Goal: Information Seeking & Learning: Stay updated

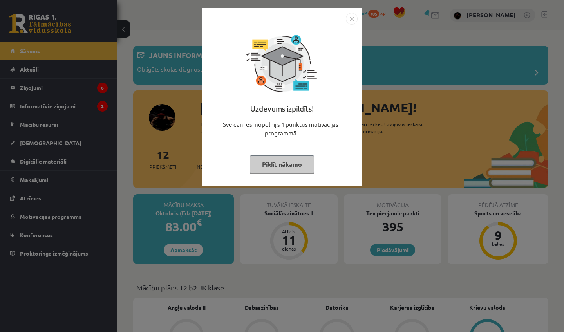
click at [352, 16] on img "Close" at bounding box center [352, 19] width 12 height 12
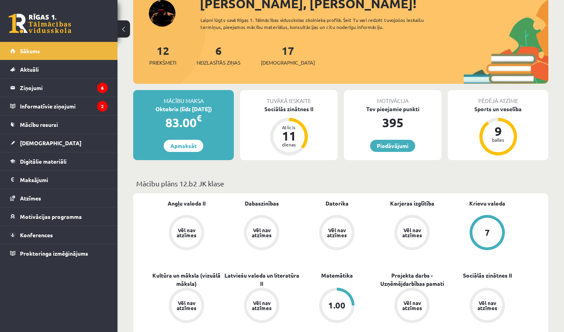
scroll to position [99, 0]
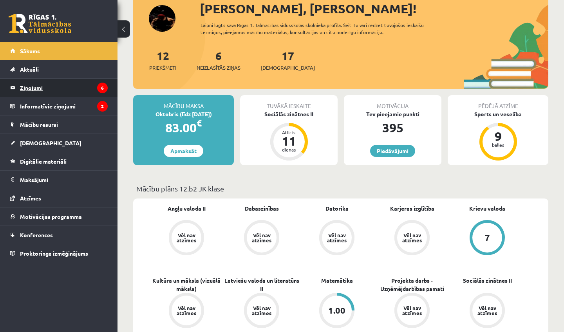
click at [58, 84] on legend "Ziņojumi 6" at bounding box center [64, 88] width 88 height 18
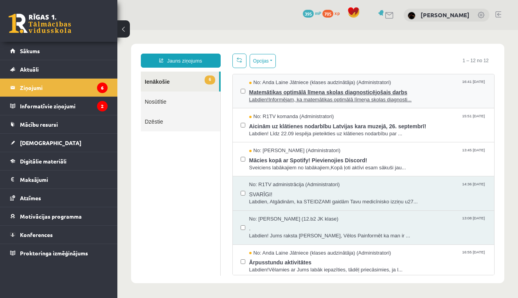
click at [378, 101] on span "Labdien!Informējam, ka matemātikas optimālā līmeņa skolas diagnosti..." at bounding box center [368, 99] width 238 height 7
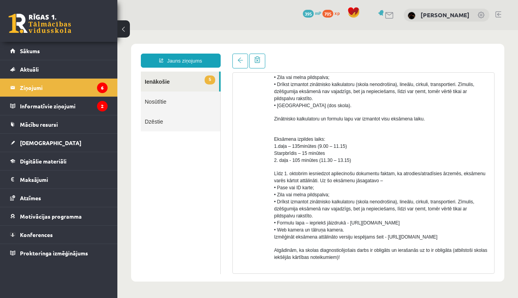
scroll to position [203, 0]
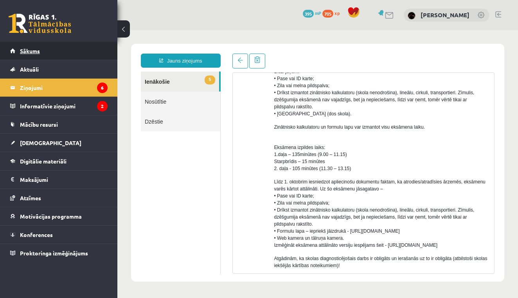
click at [87, 44] on link "Sākums" at bounding box center [58, 51] width 97 height 18
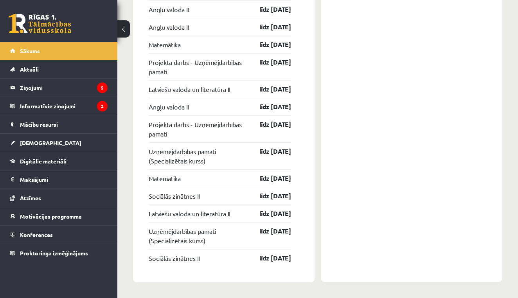
scroll to position [1285, 0]
click at [40, 183] on legend "Maksājumi 0" at bounding box center [64, 180] width 88 height 18
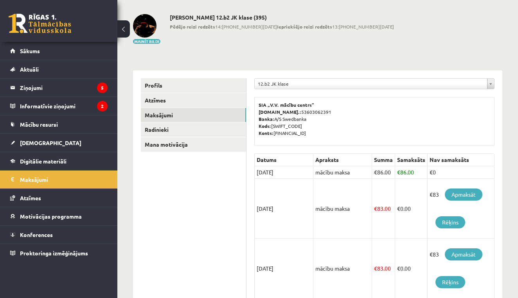
scroll to position [32, 0]
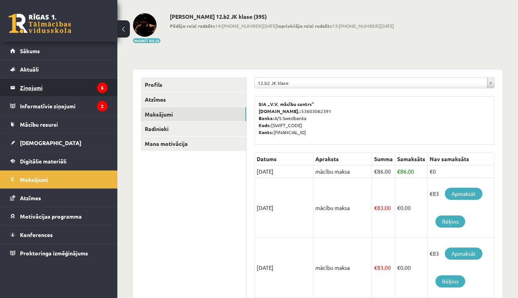
click at [73, 88] on legend "Ziņojumi 5" at bounding box center [64, 88] width 88 height 18
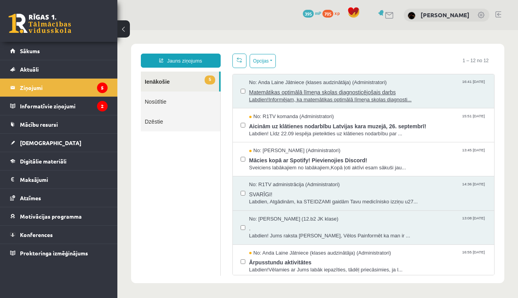
click at [315, 99] on span "Labdien!Informējam, ka matemātikas optimālā līmeņa skolas diagnosti..." at bounding box center [368, 99] width 238 height 7
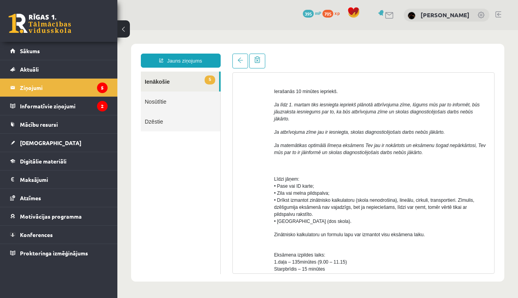
scroll to position [96, 0]
click at [36, 29] on link at bounding box center [40, 24] width 63 height 20
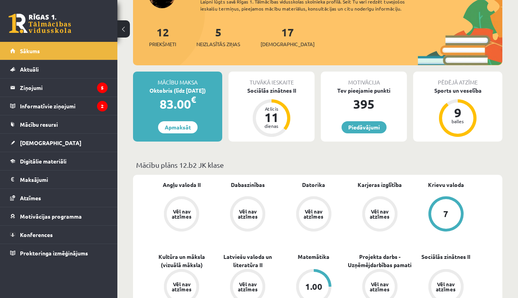
scroll to position [120, 0]
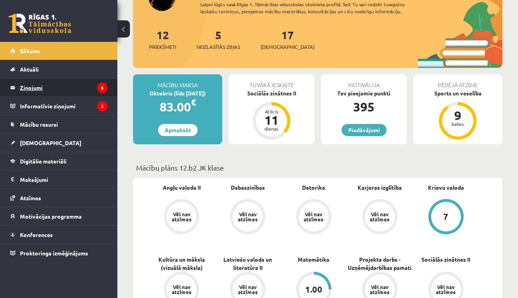
click at [61, 88] on legend "Ziņojumi 5" at bounding box center [64, 88] width 88 height 18
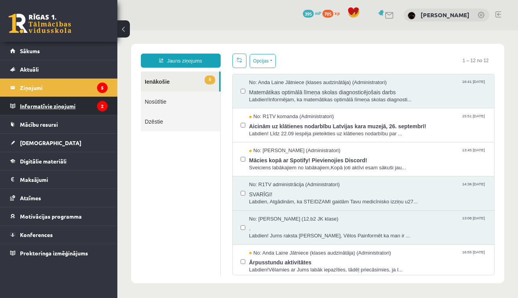
click at [82, 106] on legend "Informatīvie ziņojumi 2" at bounding box center [64, 106] width 88 height 18
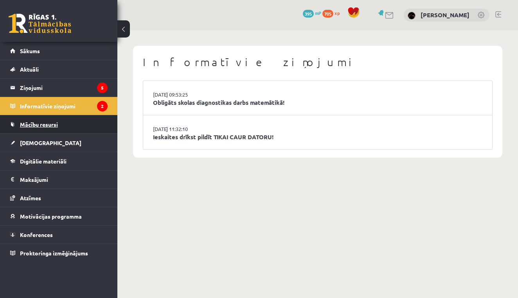
click at [73, 124] on link "Mācību resursi" at bounding box center [58, 124] width 97 height 18
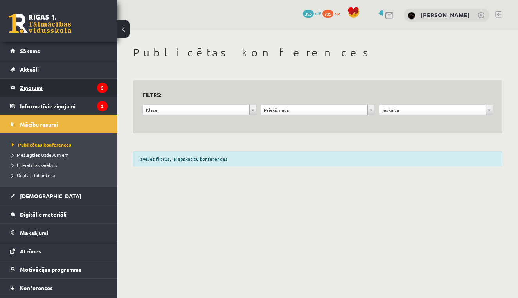
click at [71, 85] on legend "Ziņojumi 5" at bounding box center [64, 88] width 88 height 18
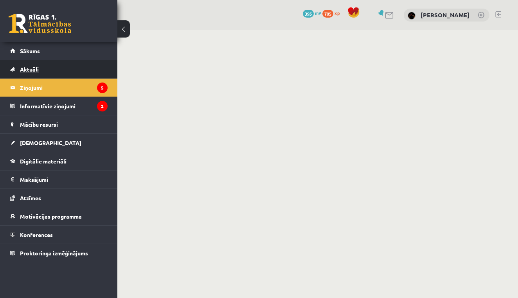
click at [72, 65] on link "Aktuāli" at bounding box center [58, 69] width 97 height 18
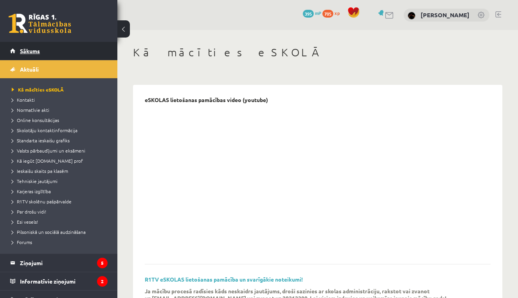
click at [69, 49] on link "Sākums" at bounding box center [58, 51] width 97 height 18
